Goal: Use online tool/utility: Utilize a website feature to perform a specific function

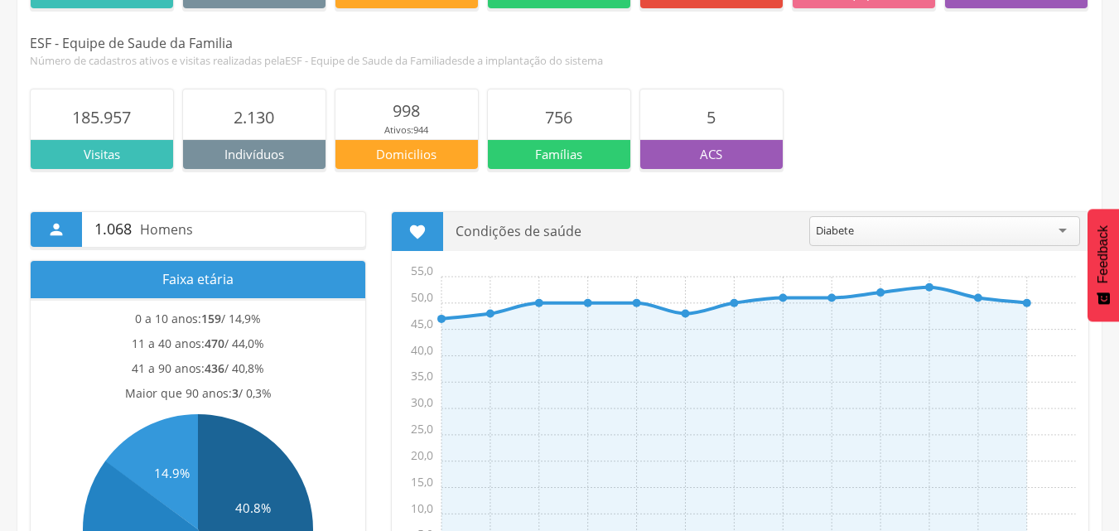
scroll to position [331, 0]
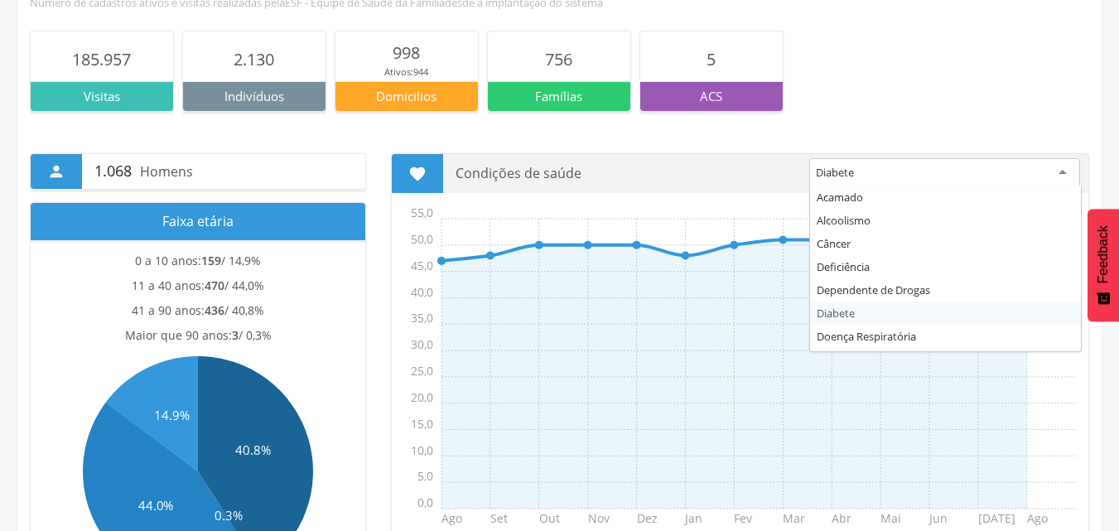
click at [1065, 175] on div "Diabete" at bounding box center [944, 173] width 271 height 30
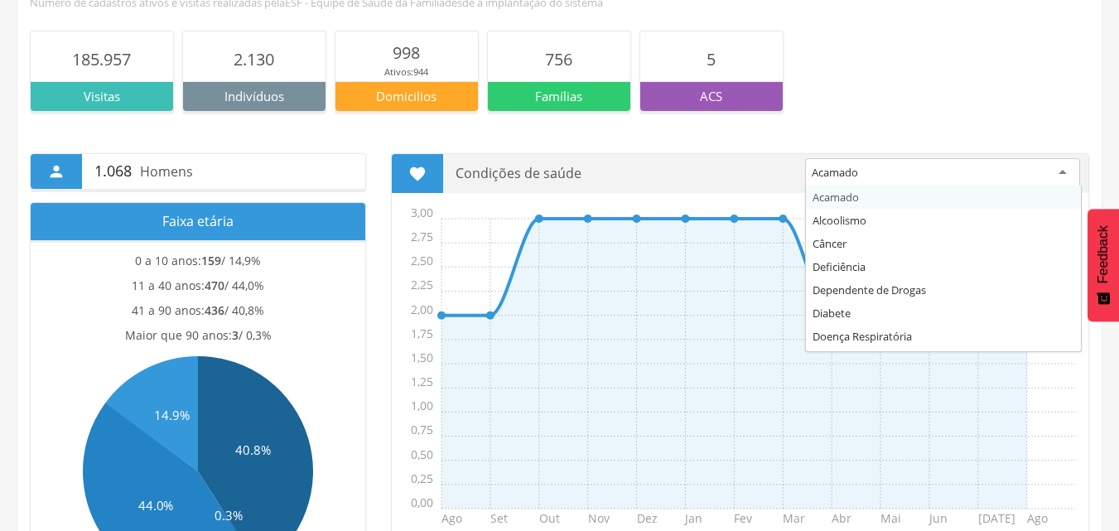
click at [1060, 169] on div "Acamado" at bounding box center [942, 173] width 275 height 30
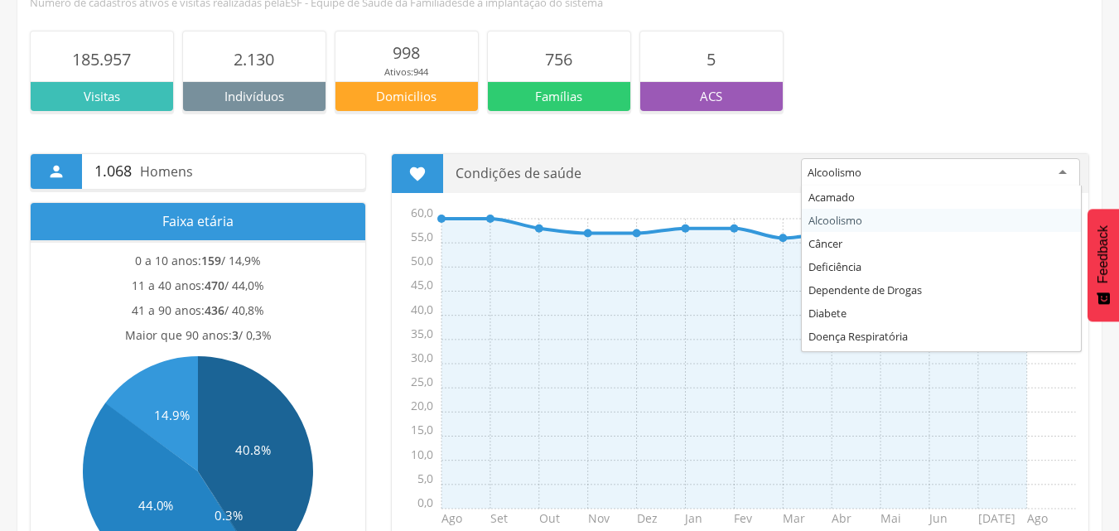
click at [1067, 176] on div "Alcoolismo" at bounding box center [940, 173] width 279 height 30
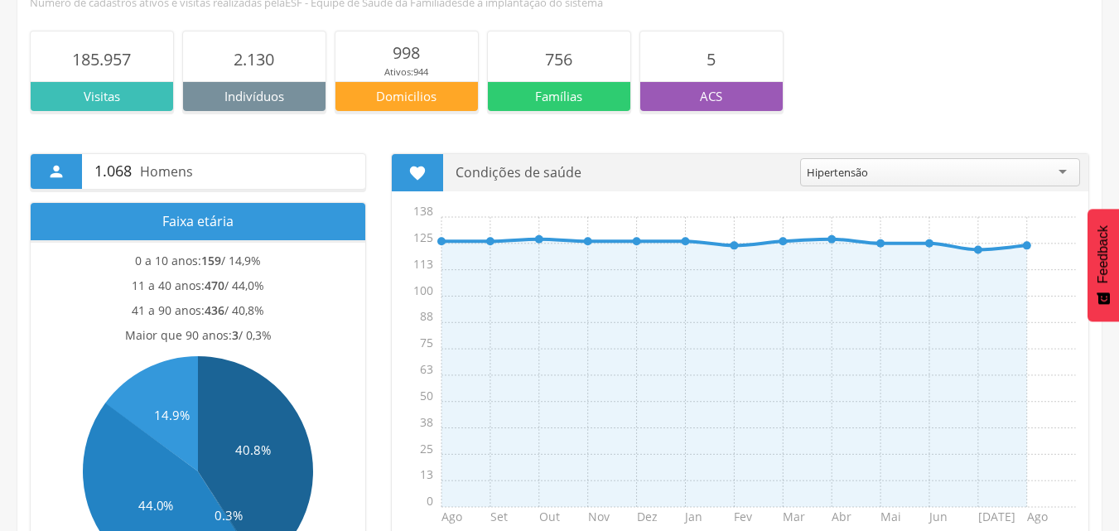
click at [1061, 173] on div "Hipertensão" at bounding box center [940, 172] width 280 height 28
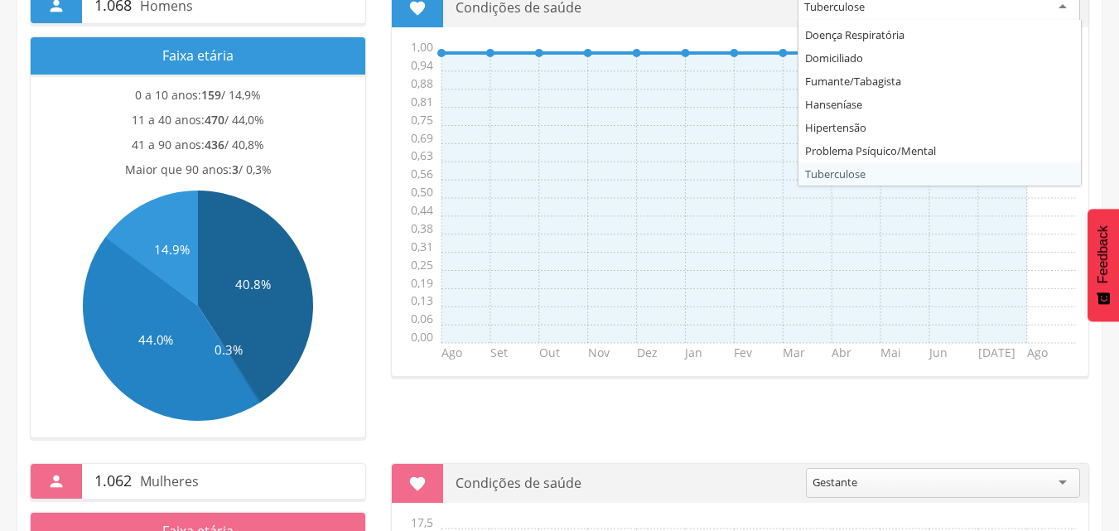
scroll to position [496, 0]
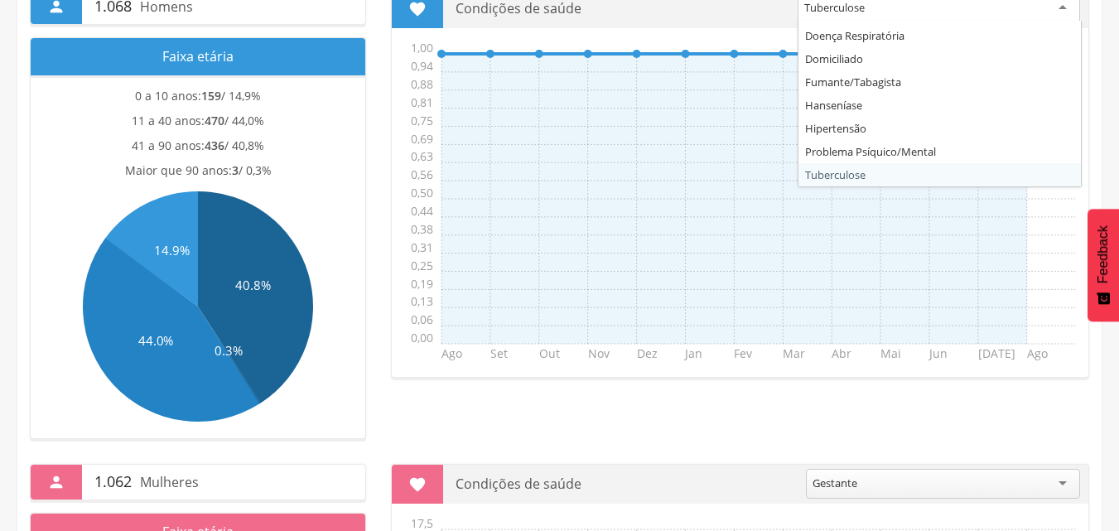
click at [1063, 4] on div "Tuberculose" at bounding box center [939, 8] width 282 height 30
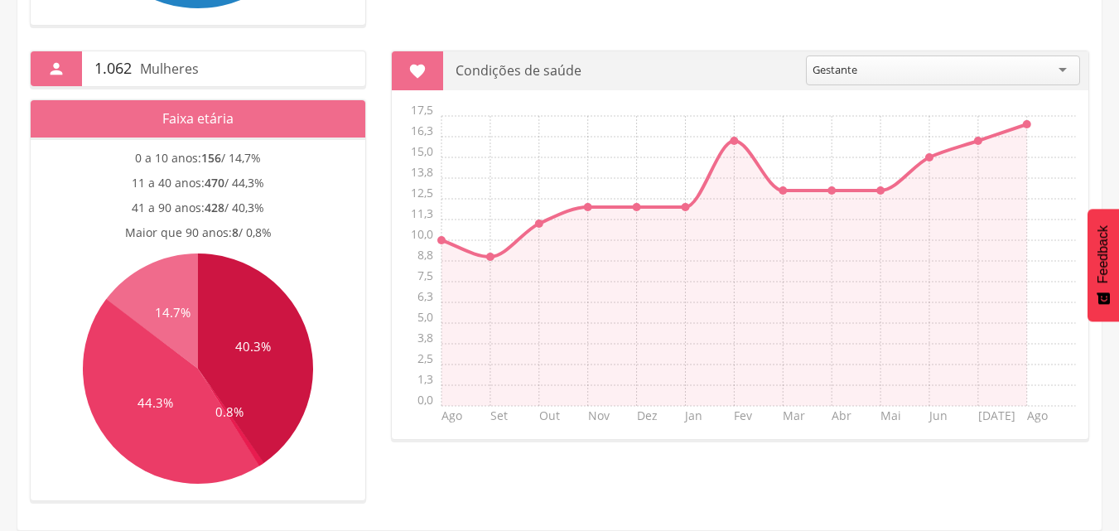
scroll to position [66, 0]
click at [1064, 71] on div "Gestante" at bounding box center [943, 71] width 274 height 30
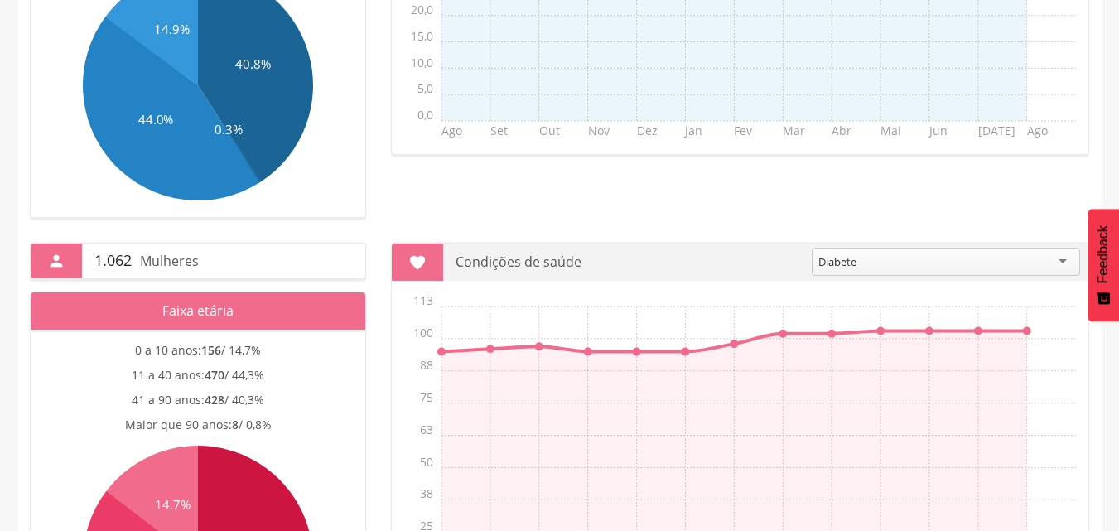
scroll to position [661, 0]
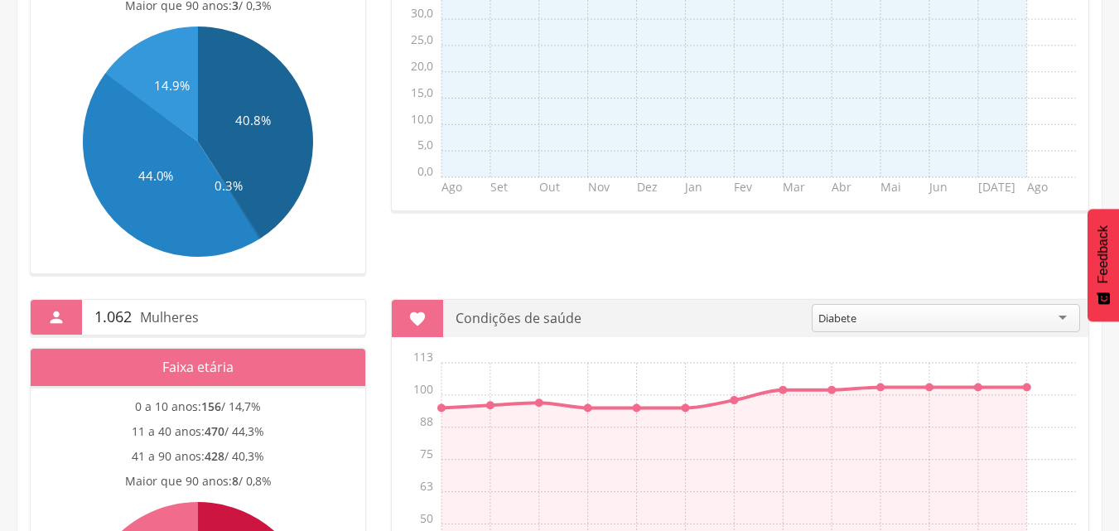
click at [1065, 317] on div "Diabete" at bounding box center [946, 318] width 268 height 28
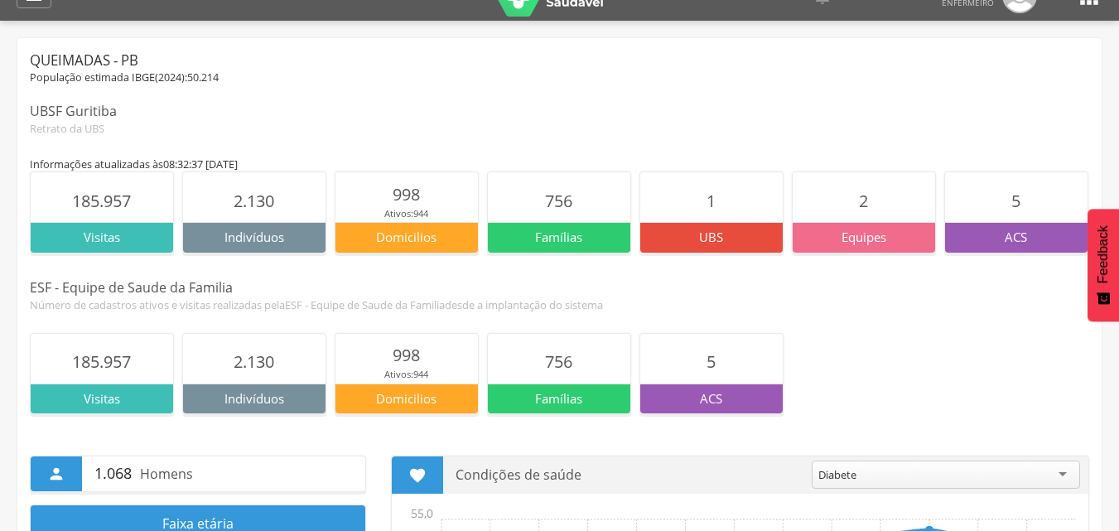
scroll to position [0, 0]
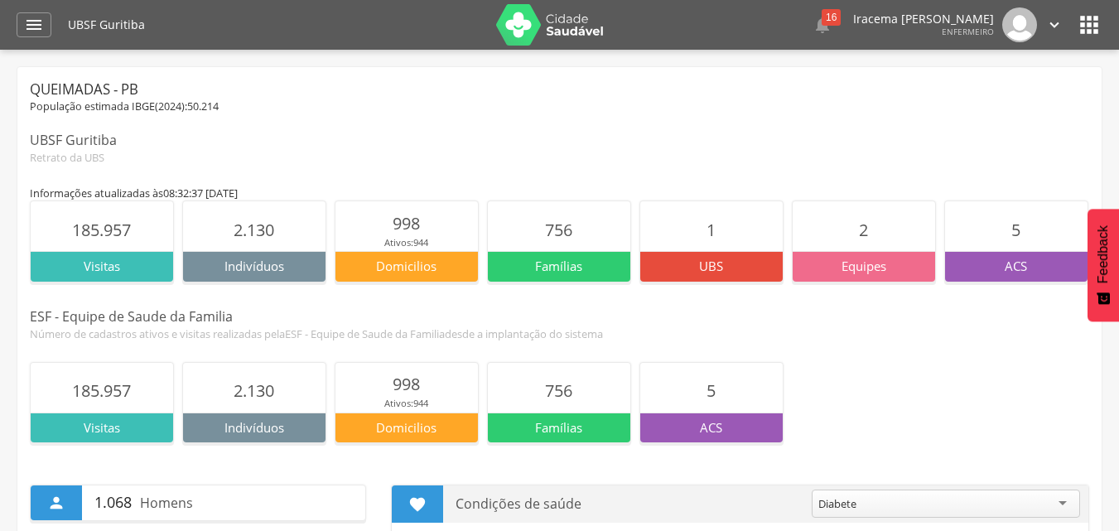
click at [1088, 24] on icon "" at bounding box center [1089, 25] width 27 height 27
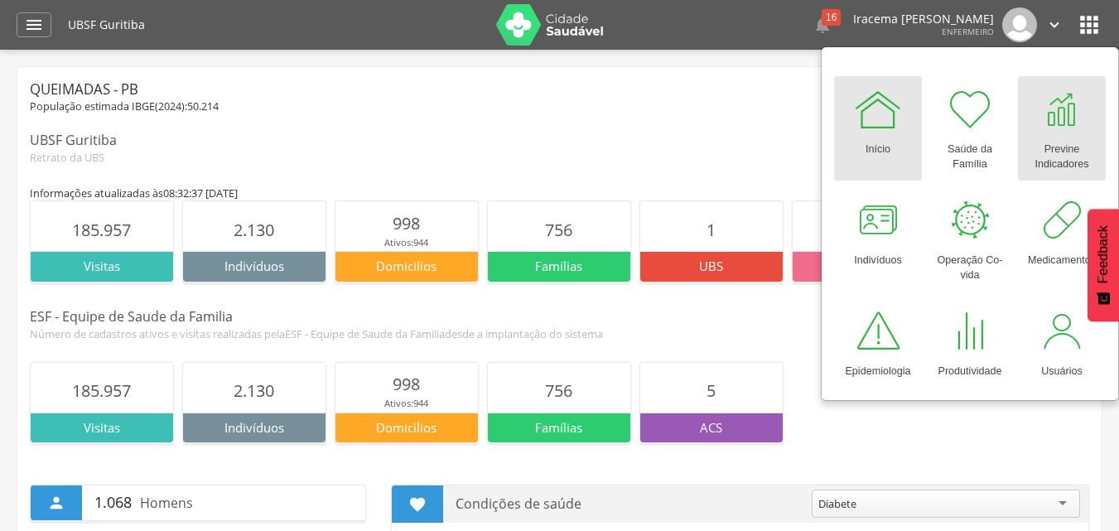
click at [1055, 129] on div at bounding box center [1062, 109] width 50 height 50
